Goal: Task Accomplishment & Management: Complete application form

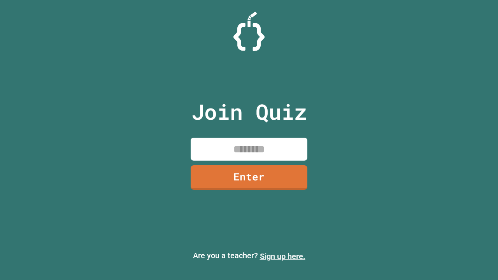
click at [283, 257] on link "Sign up here." at bounding box center [283, 256] width 46 height 9
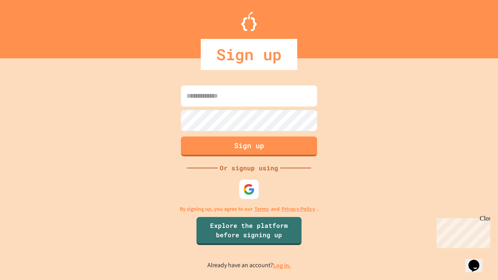
click at [283, 266] on link "Log in." at bounding box center [282, 266] width 18 height 8
